Goal: Go to known website: Access a specific website the user already knows

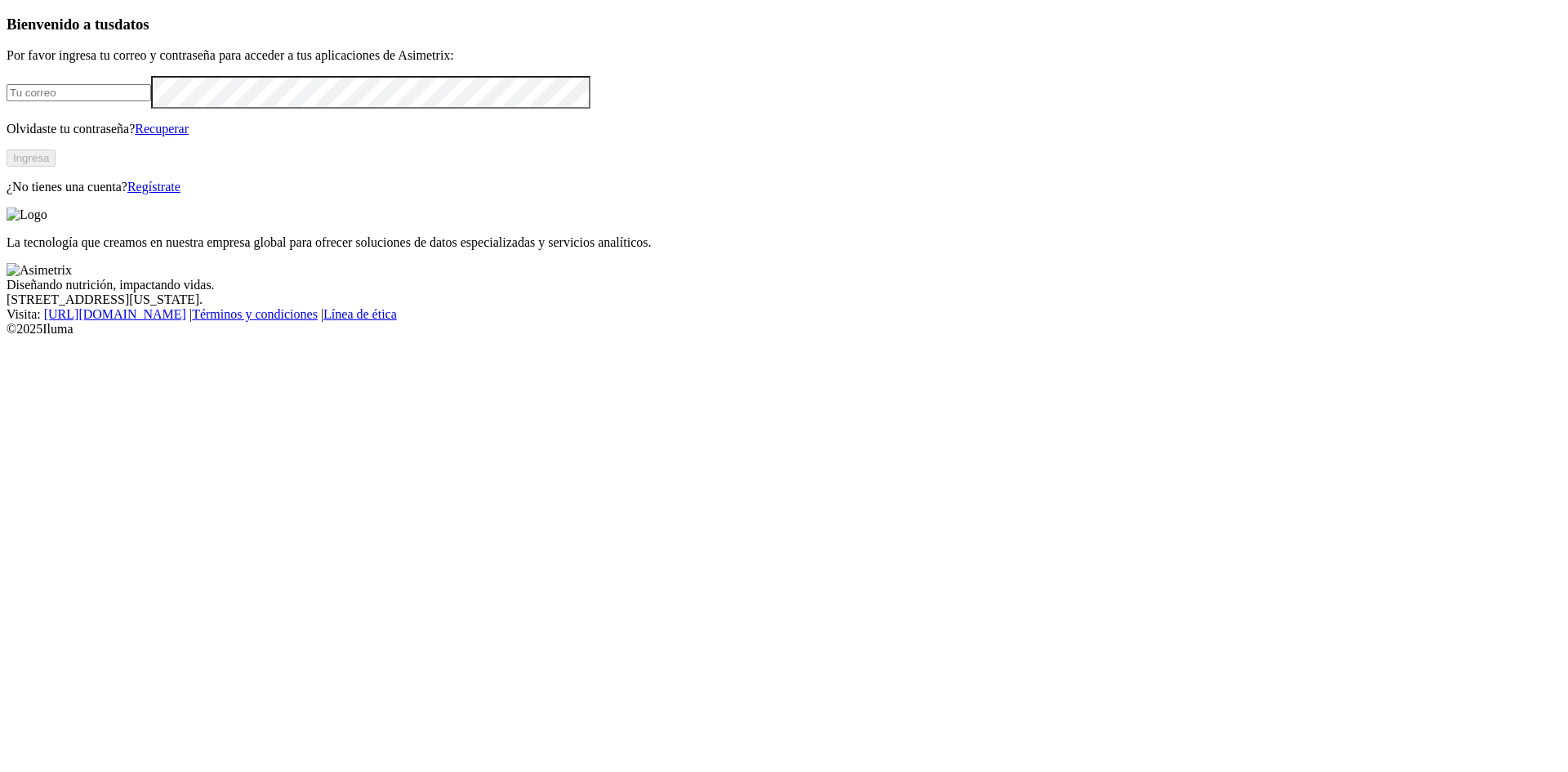
type input "[EMAIL_ADDRESS][DOMAIN_NAME]"
click at [55, 167] on button "Ingresa" at bounding box center [30, 158] width 49 height 18
